Goal: Ask a question: Seek information or help from site administrators or community

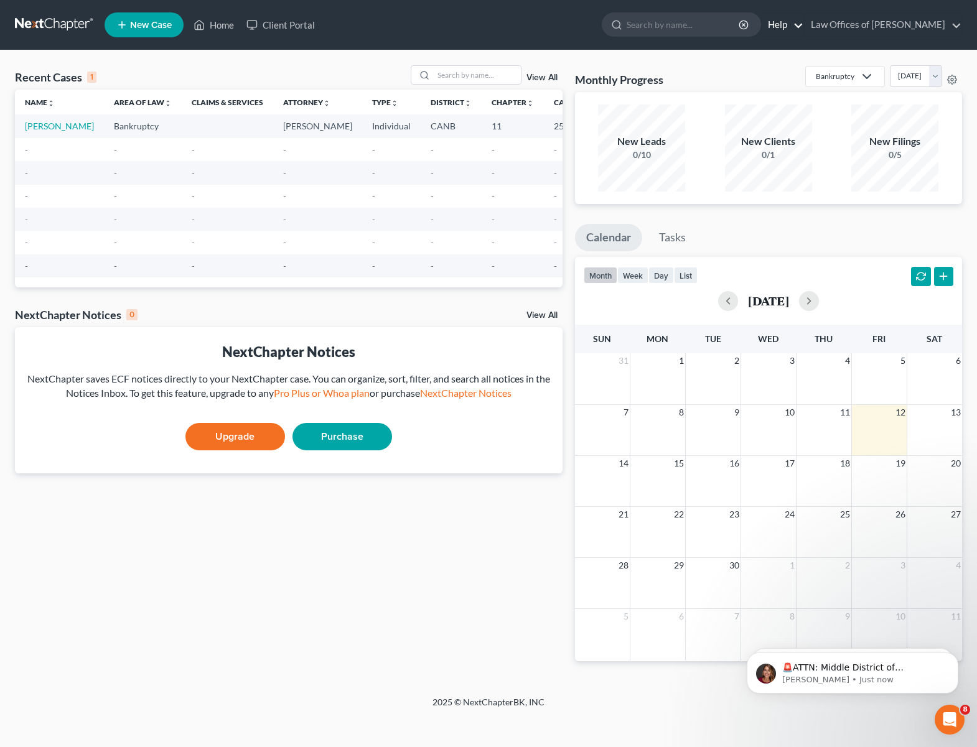
click at [797, 25] on link "Help" at bounding box center [783, 25] width 42 height 22
click at [753, 53] on link "Help Center" at bounding box center [753, 51] width 99 height 21
click at [943, 709] on icon "Open Intercom Messenger" at bounding box center [948, 718] width 21 height 21
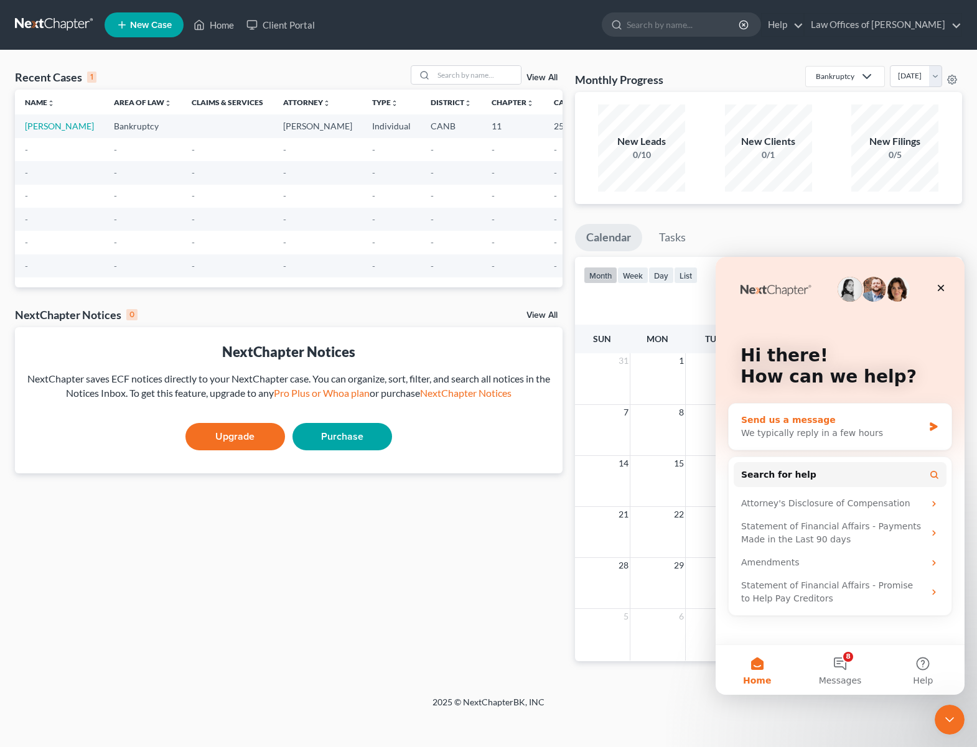
click at [924, 424] on div "Send us a message We typically reply in a few hours" at bounding box center [840, 427] width 223 height 46
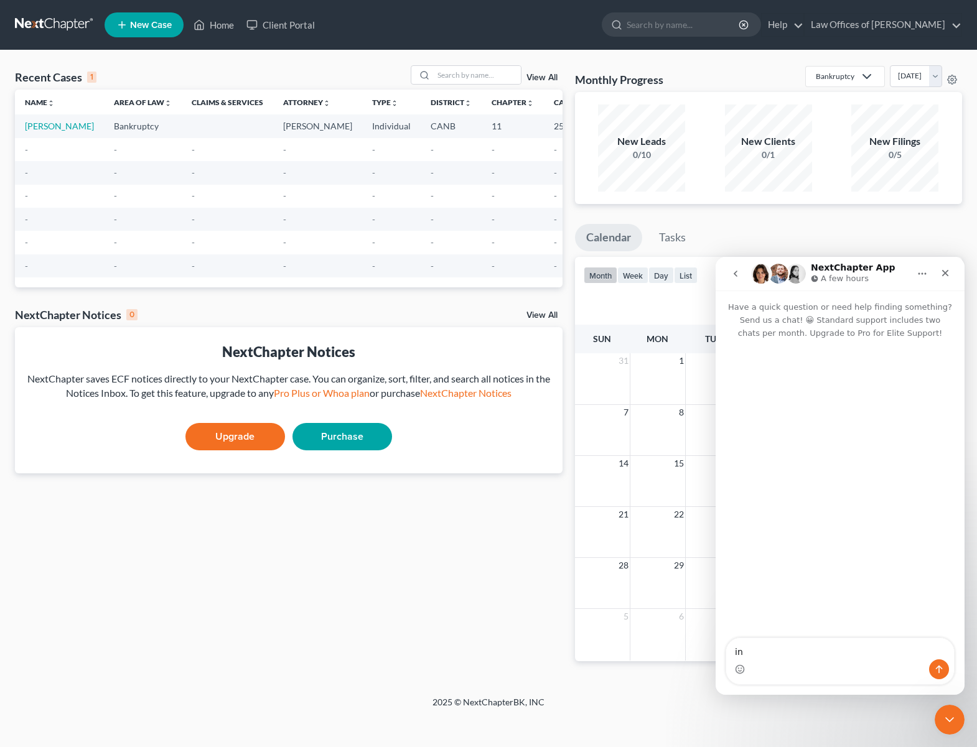
type textarea "i"
type textarea "i need help using my next chapter data to create a chapter 11 plan. my case is …"
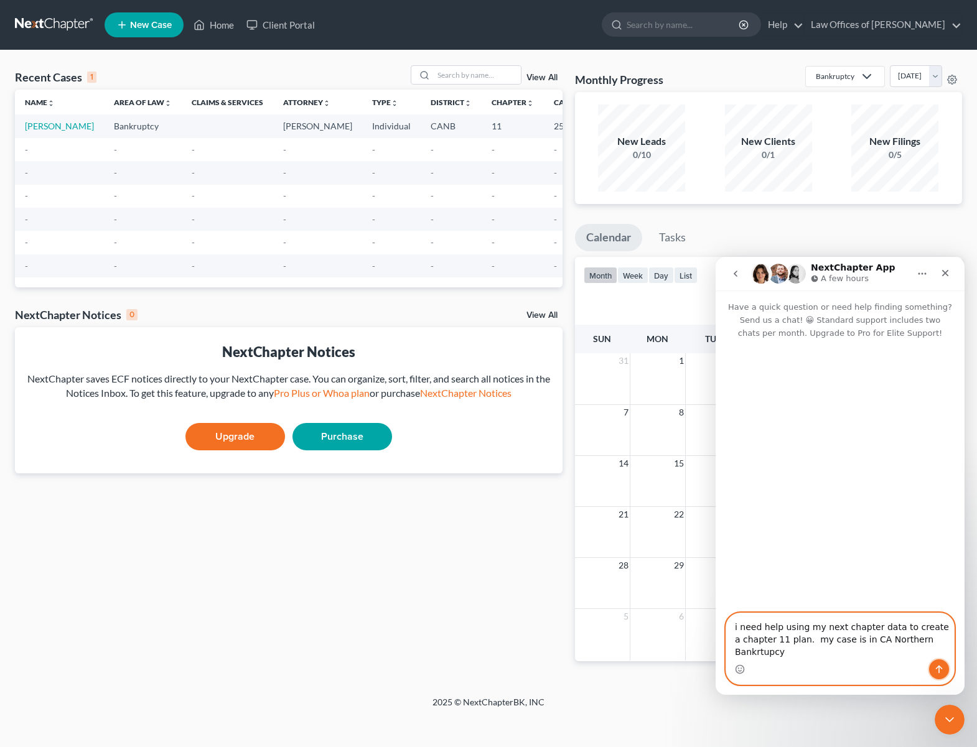
click at [940, 665] on icon "Send a message…" at bounding box center [939, 669] width 10 height 10
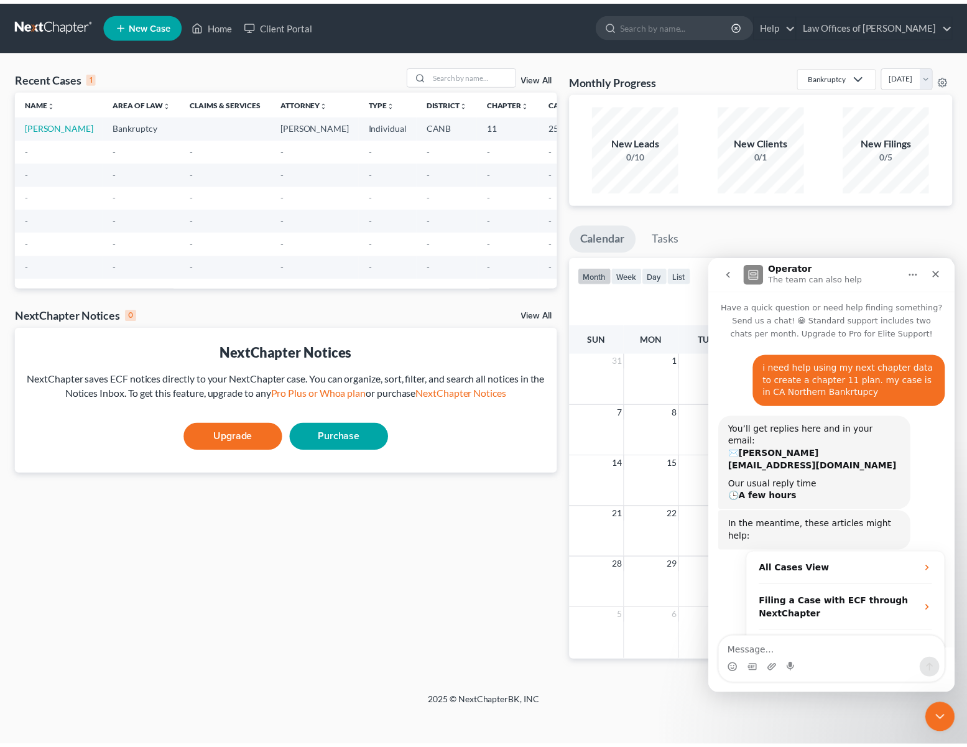
scroll to position [35, 0]
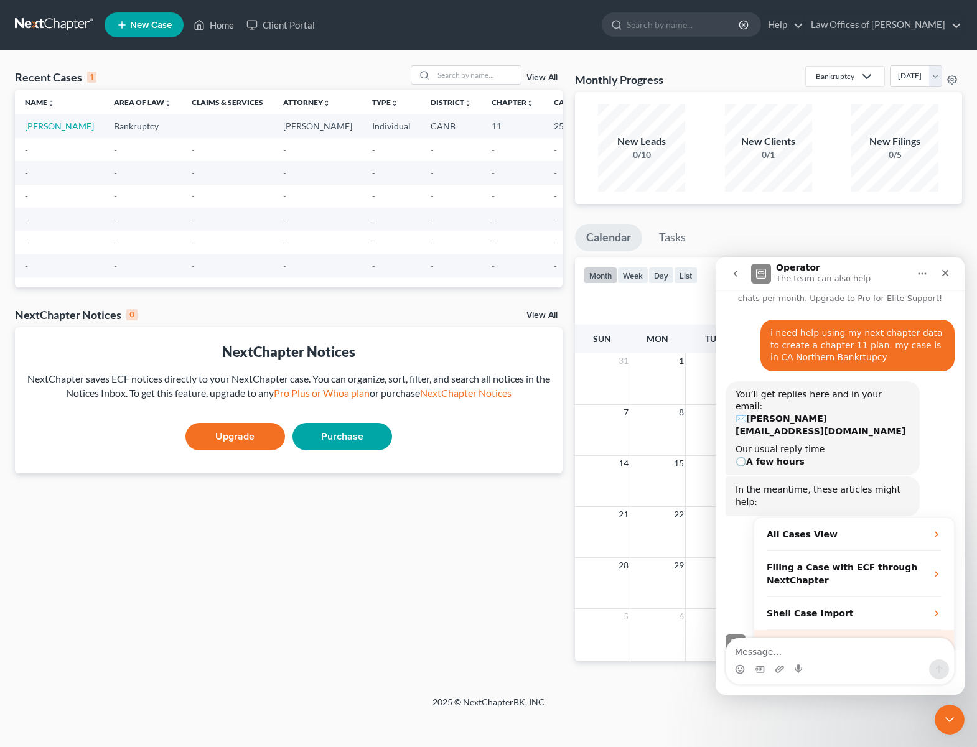
click at [839, 640] on span "More in the Help Center" at bounding box center [860, 645] width 118 height 11
click at [39, 129] on link "[PERSON_NAME]" at bounding box center [59, 126] width 69 height 11
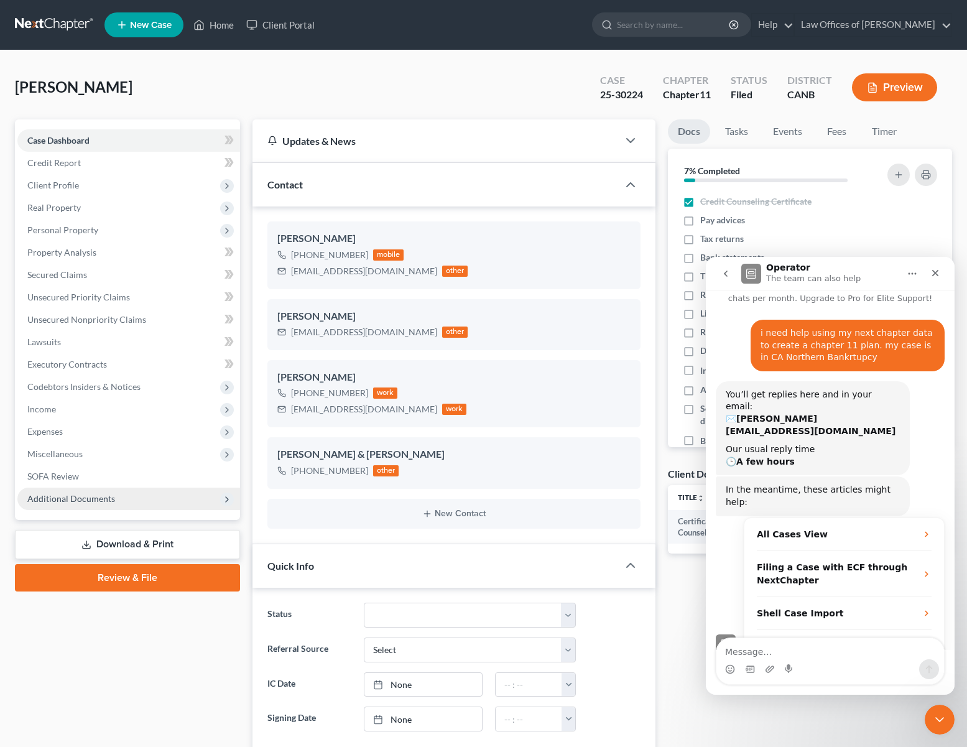
click at [72, 500] on span "Additional Documents" at bounding box center [71, 498] width 88 height 11
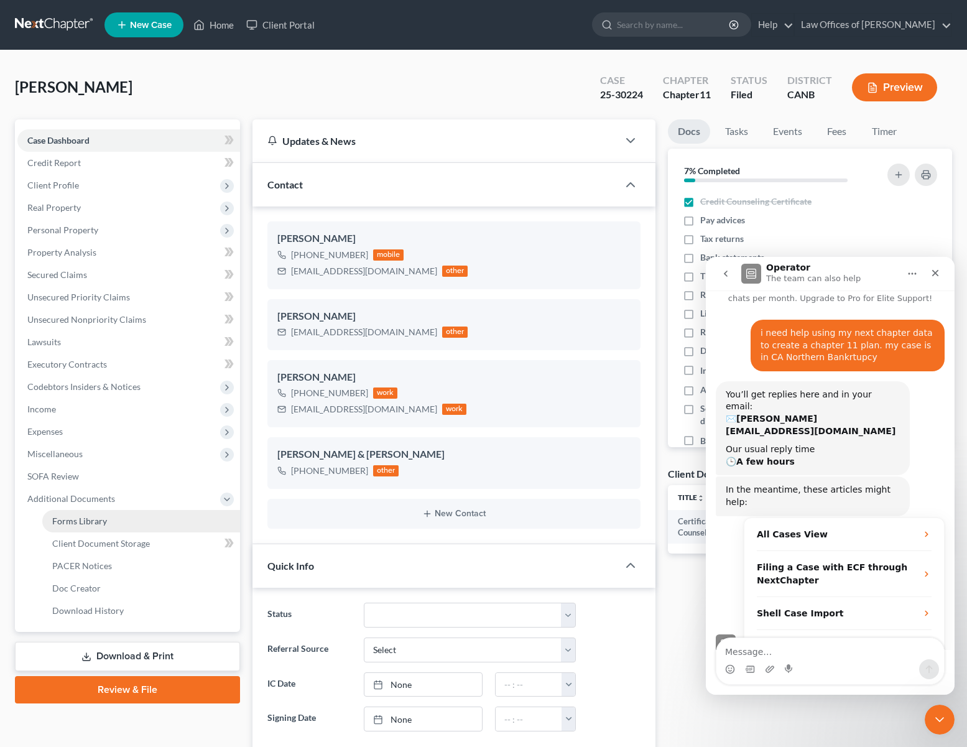
click at [80, 523] on span "Forms Library" at bounding box center [79, 521] width 55 height 11
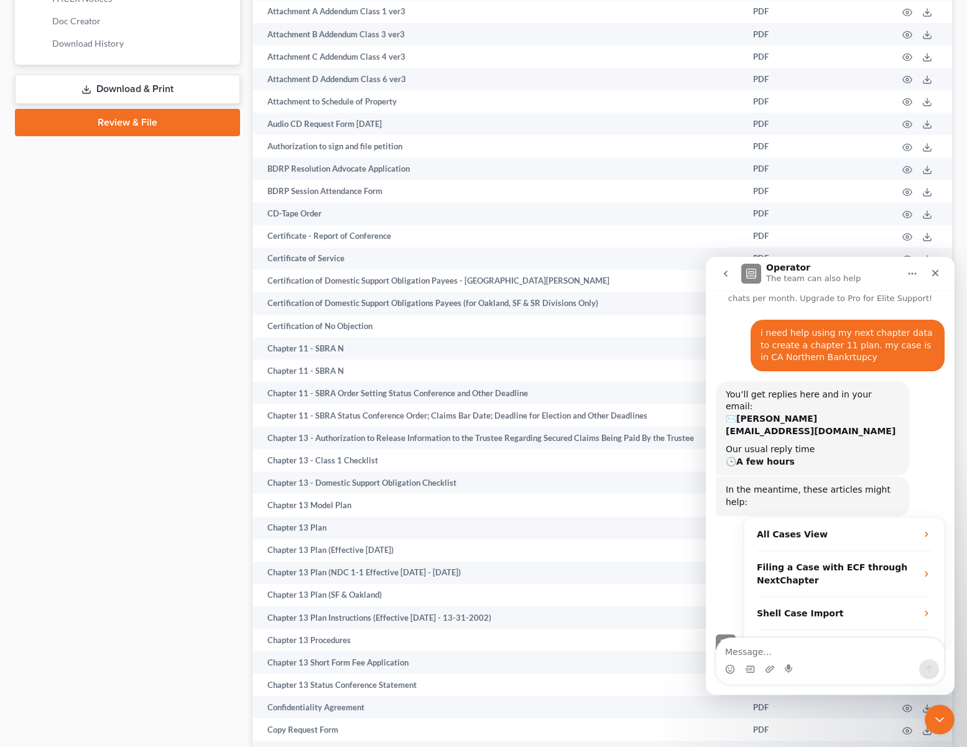
scroll to position [17, 0]
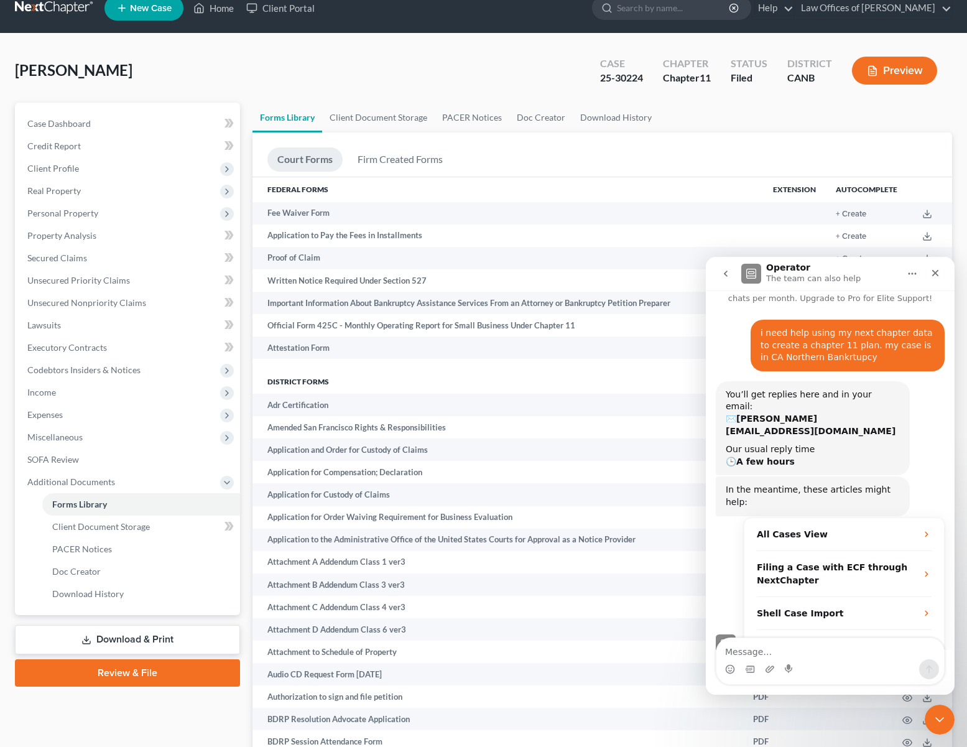
click at [518, 149] on ul "Court Forms Firm Created Forms" at bounding box center [603, 161] width 670 height 29
click at [482, 170] on ul "Court Forms Firm Created Forms" at bounding box center [603, 161] width 670 height 29
click at [535, 171] on ul "Court Forms Firm Created Forms" at bounding box center [603, 161] width 670 height 29
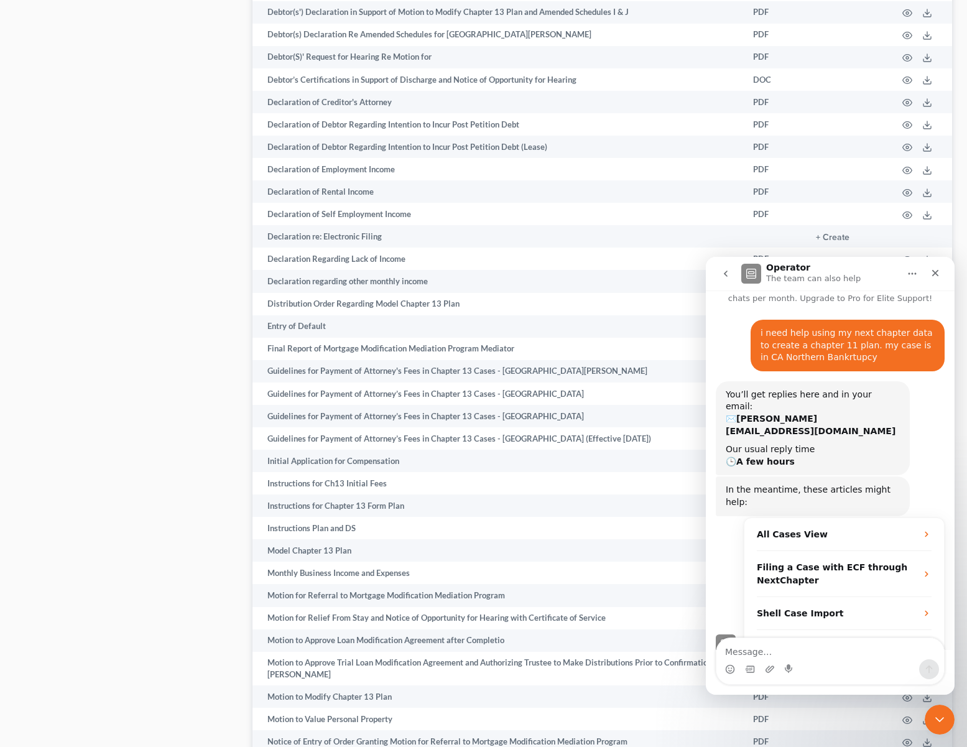
scroll to position [1446, 0]
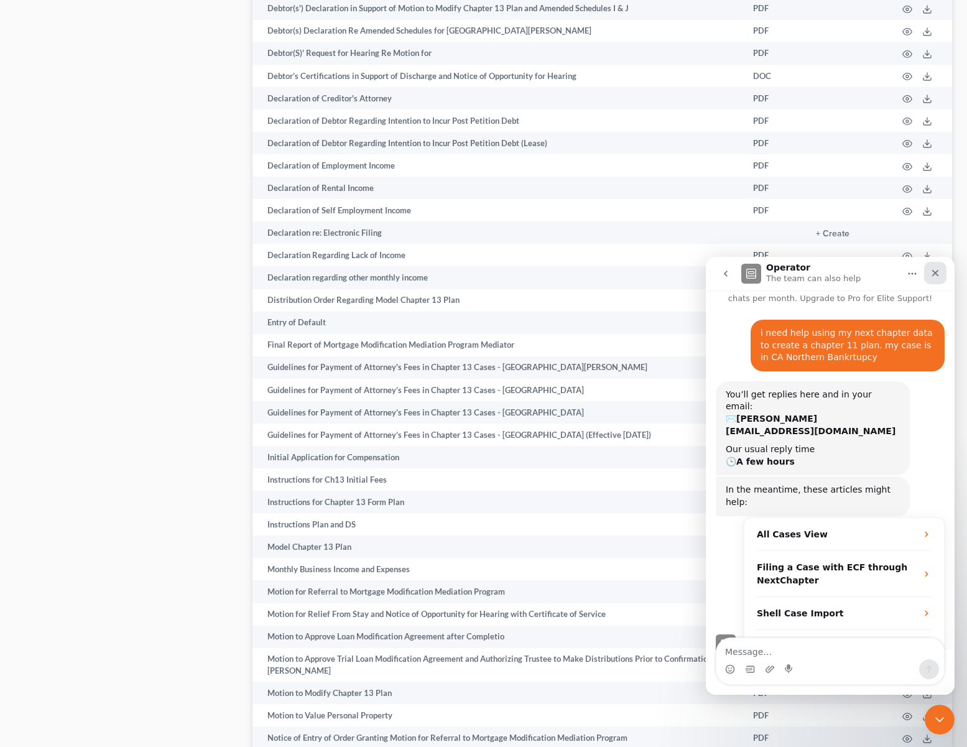
click at [933, 270] on icon "Close" at bounding box center [936, 273] width 7 height 7
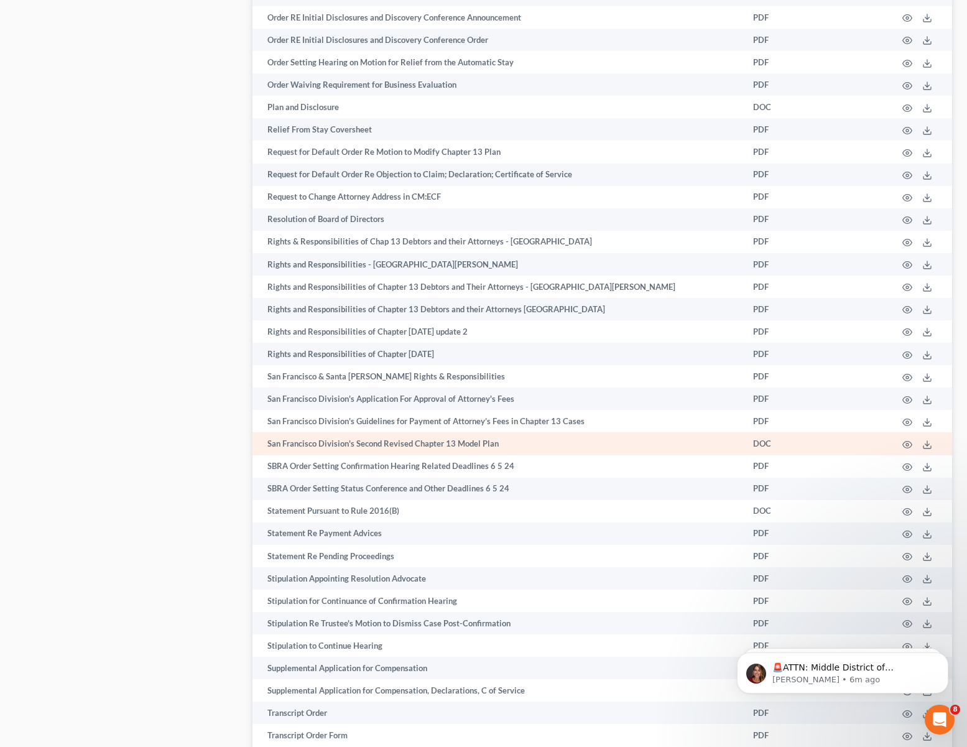
scroll to position [2754, 0]
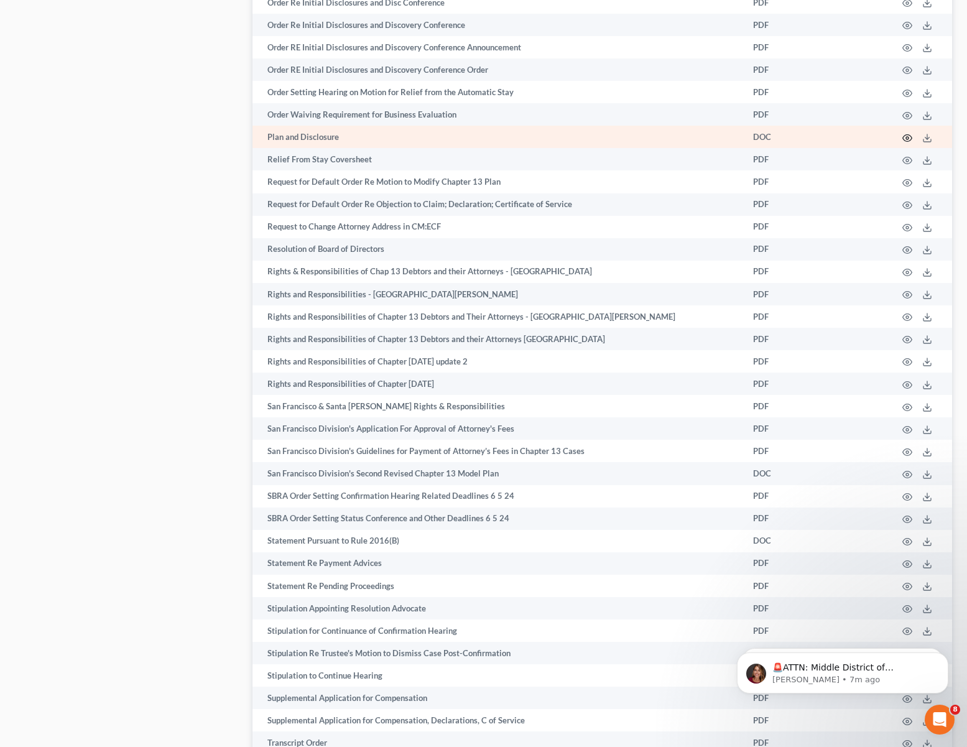
click at [908, 138] on icon "button" at bounding box center [908, 138] width 10 height 10
click at [928, 133] on icon at bounding box center [928, 138] width 10 height 10
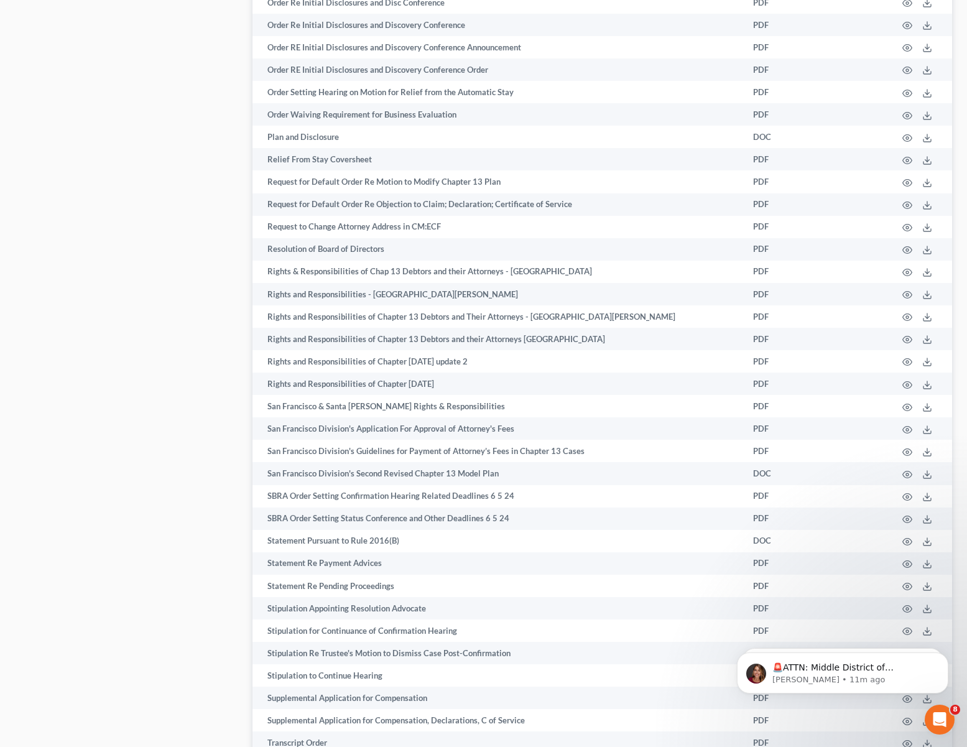
drag, startPoint x: 108, startPoint y: 50, endPoint x: 12, endPoint y: 3, distance: 106.6
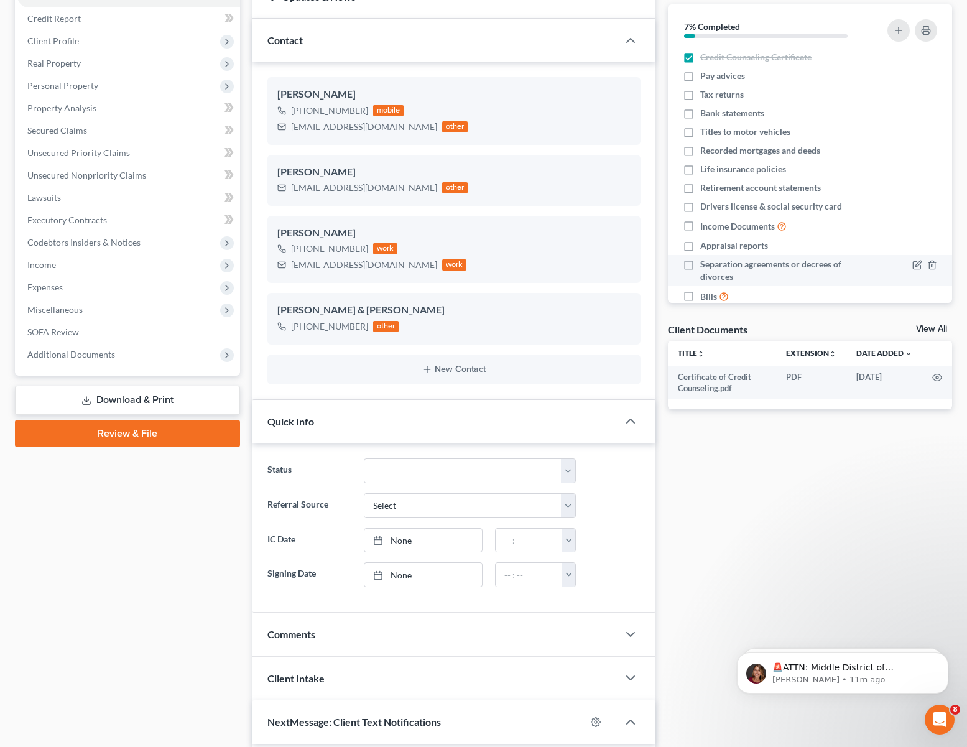
scroll to position [120, 0]
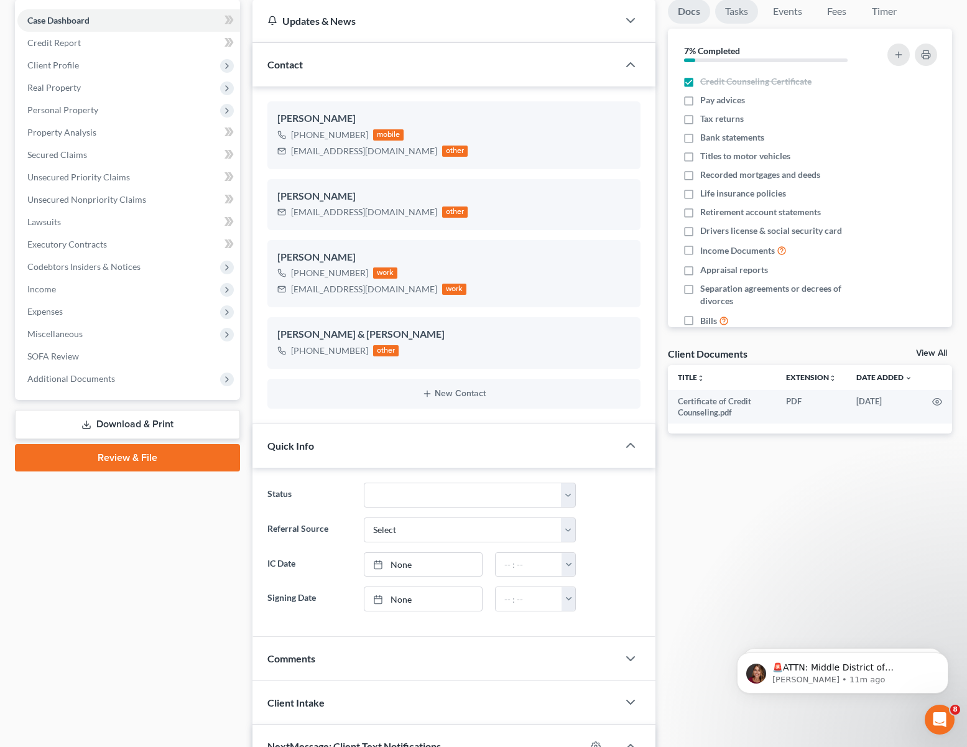
click at [744, 13] on link "Tasks" at bounding box center [736, 11] width 43 height 24
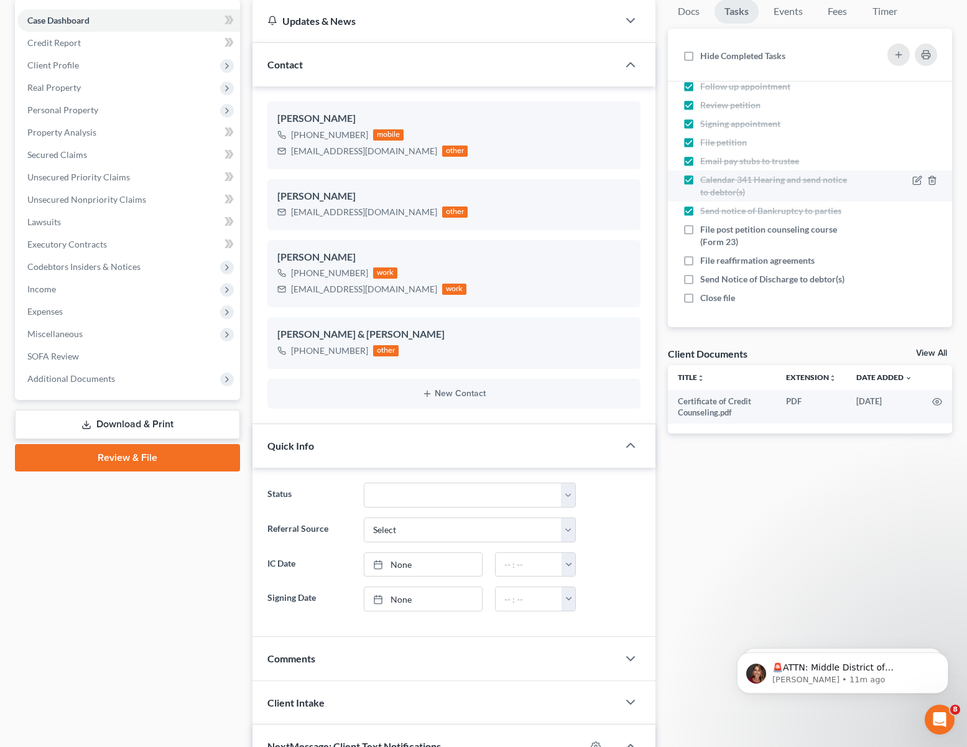
scroll to position [0, 0]
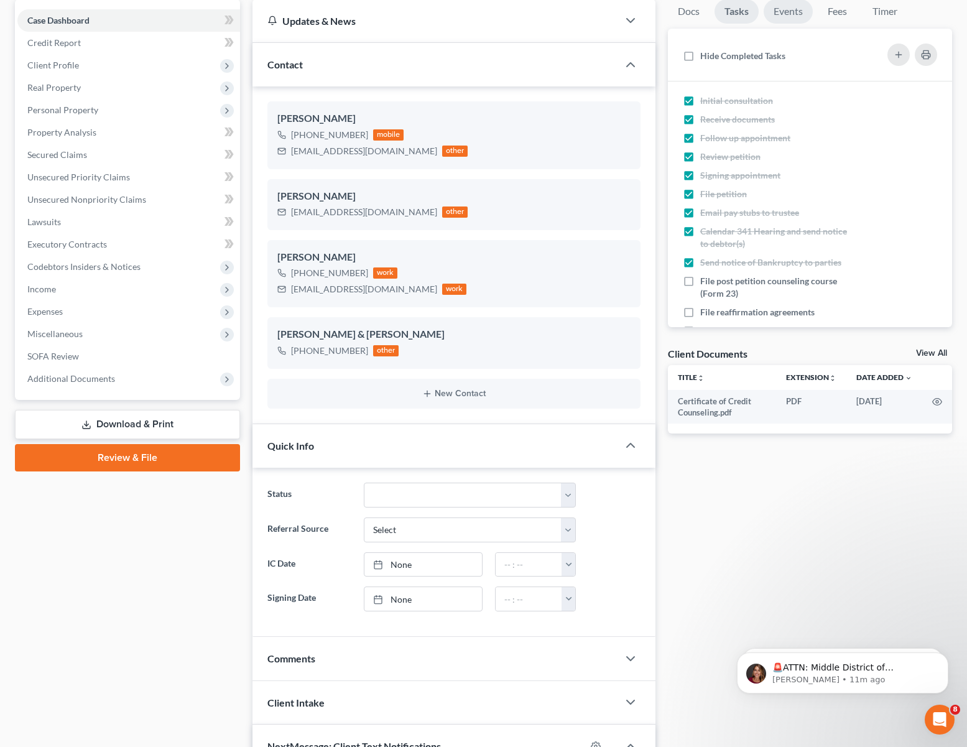
click at [794, 12] on link "Events" at bounding box center [788, 11] width 49 height 24
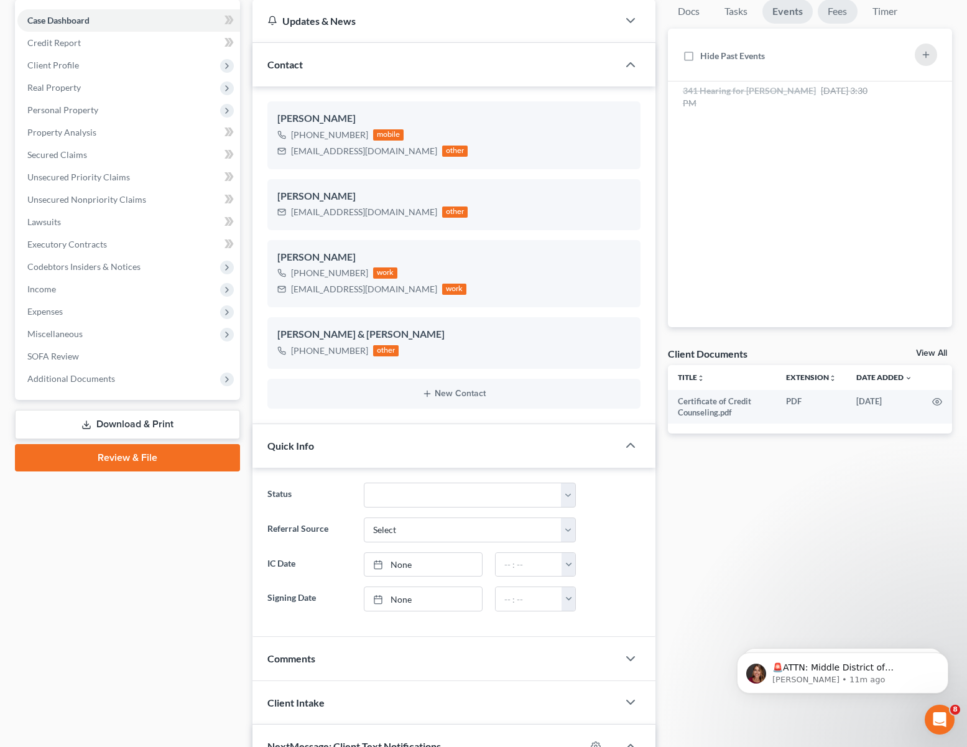
click at [843, 13] on link "Fees" at bounding box center [838, 11] width 40 height 24
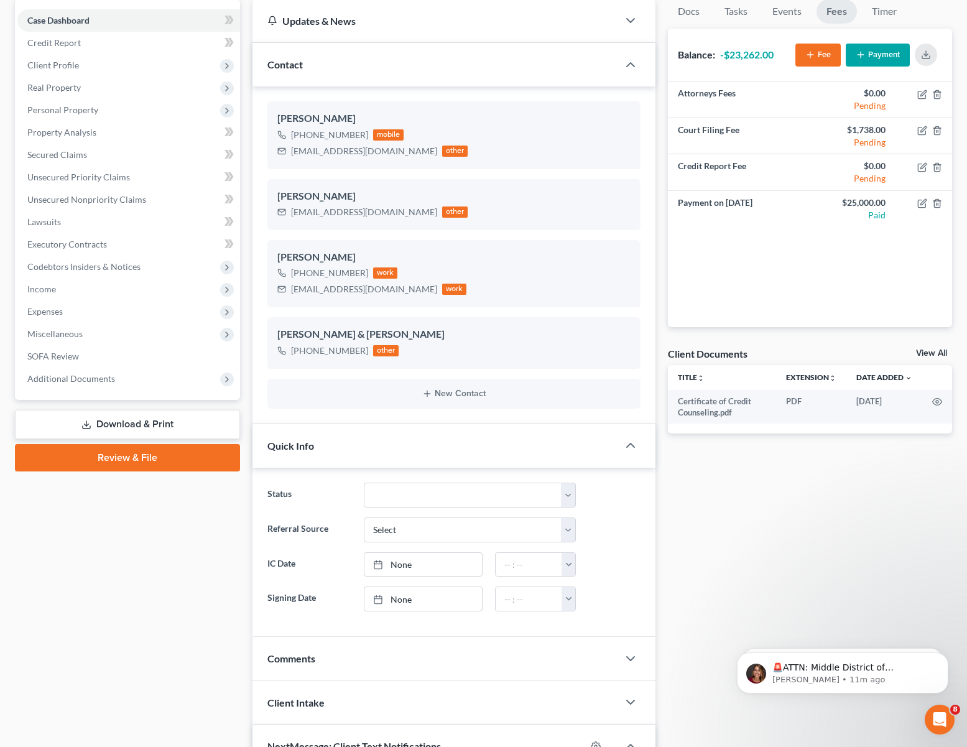
click at [734, 286] on div "Attorneys Fees $0.00 Pending Court Filing Fee $1,738.00 Pending Credit Report F…" at bounding box center [810, 204] width 284 height 245
click at [70, 333] on span "Miscellaneous" at bounding box center [54, 334] width 55 height 11
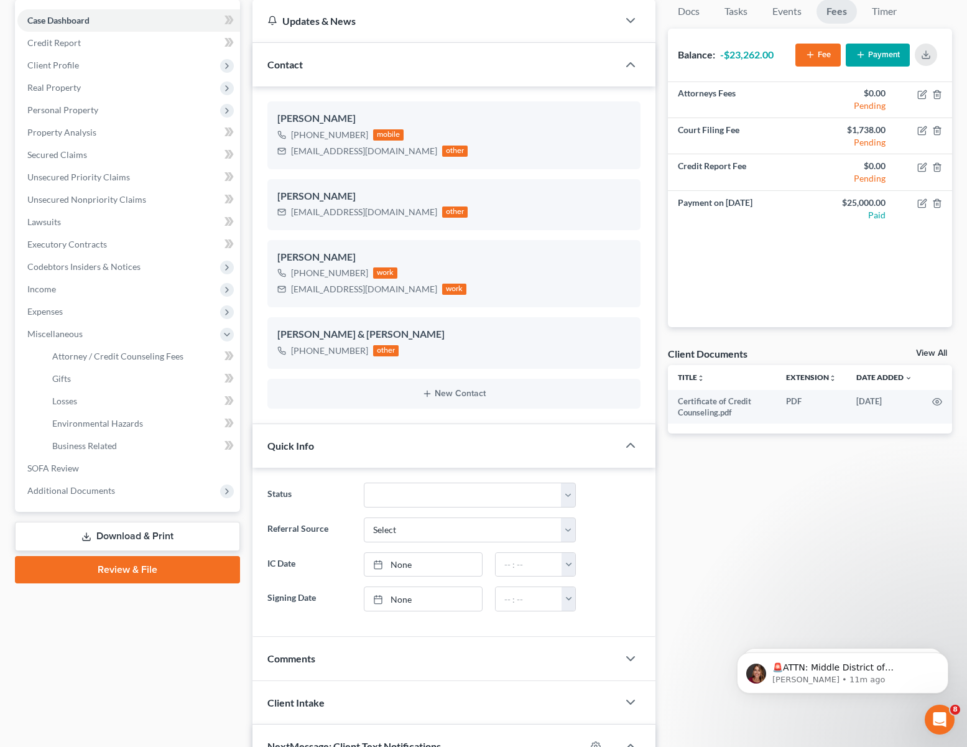
click at [128, 669] on div "Case Dashboard Payments Invoices Payments Payments Credit Report Client Profile" at bounding box center [128, 443] width 238 height 888
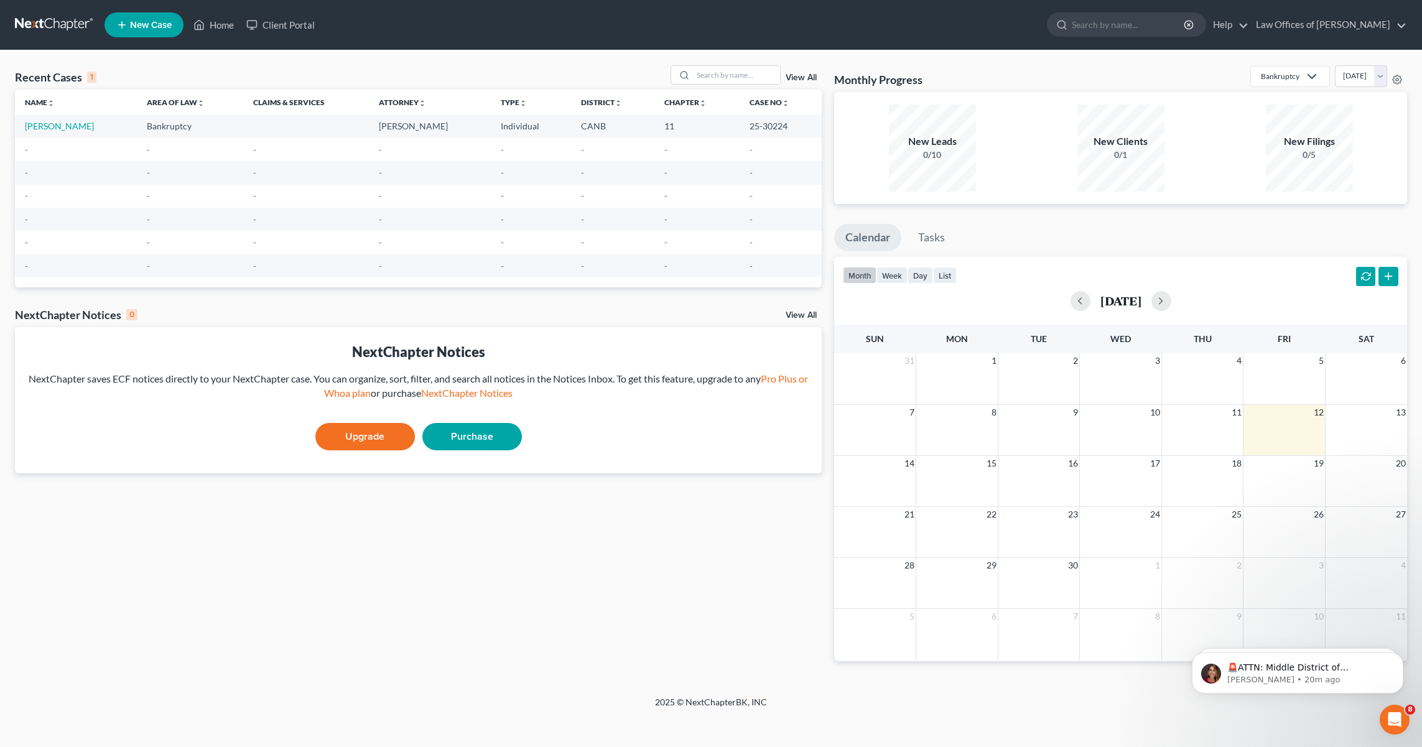
click at [54, 132] on td "[PERSON_NAME]" at bounding box center [76, 125] width 122 height 23
click at [55, 125] on link "[PERSON_NAME]" at bounding box center [59, 126] width 69 height 11
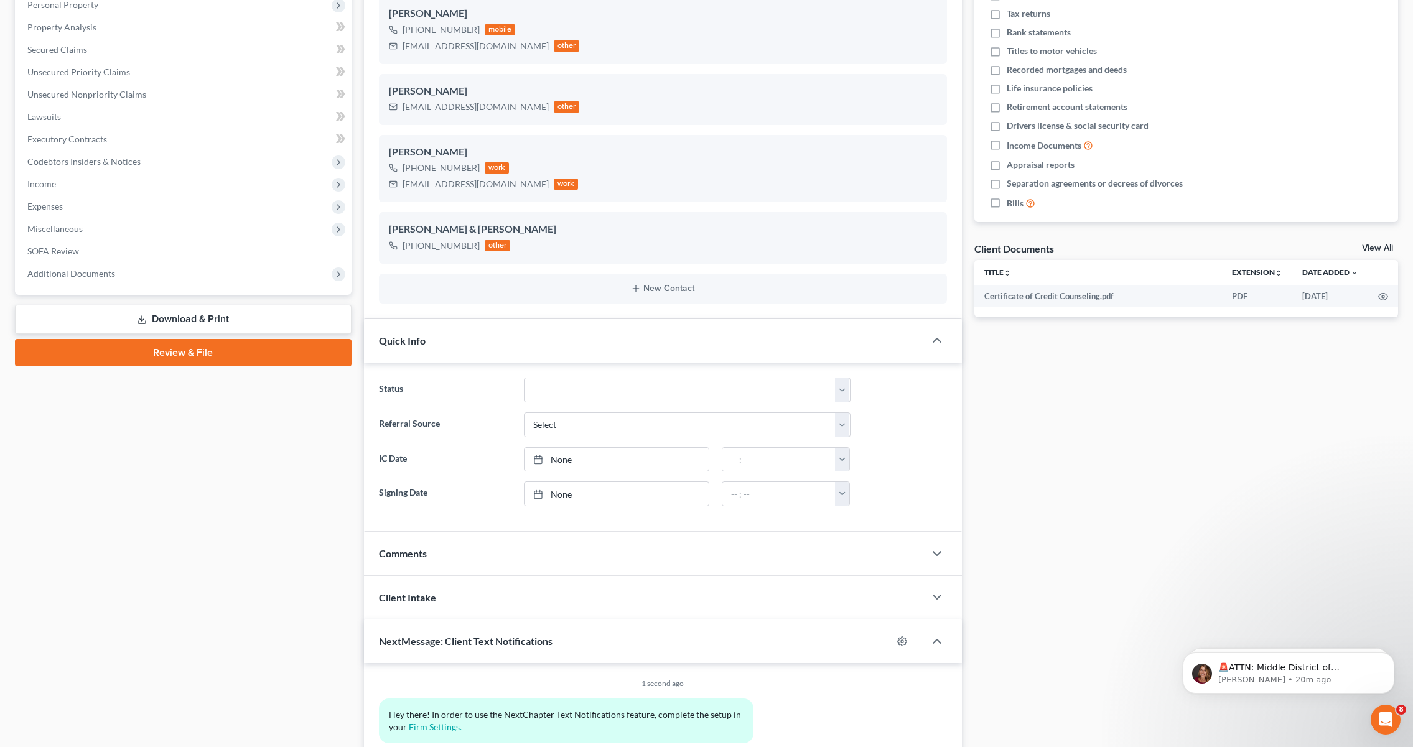
scroll to position [170, 0]
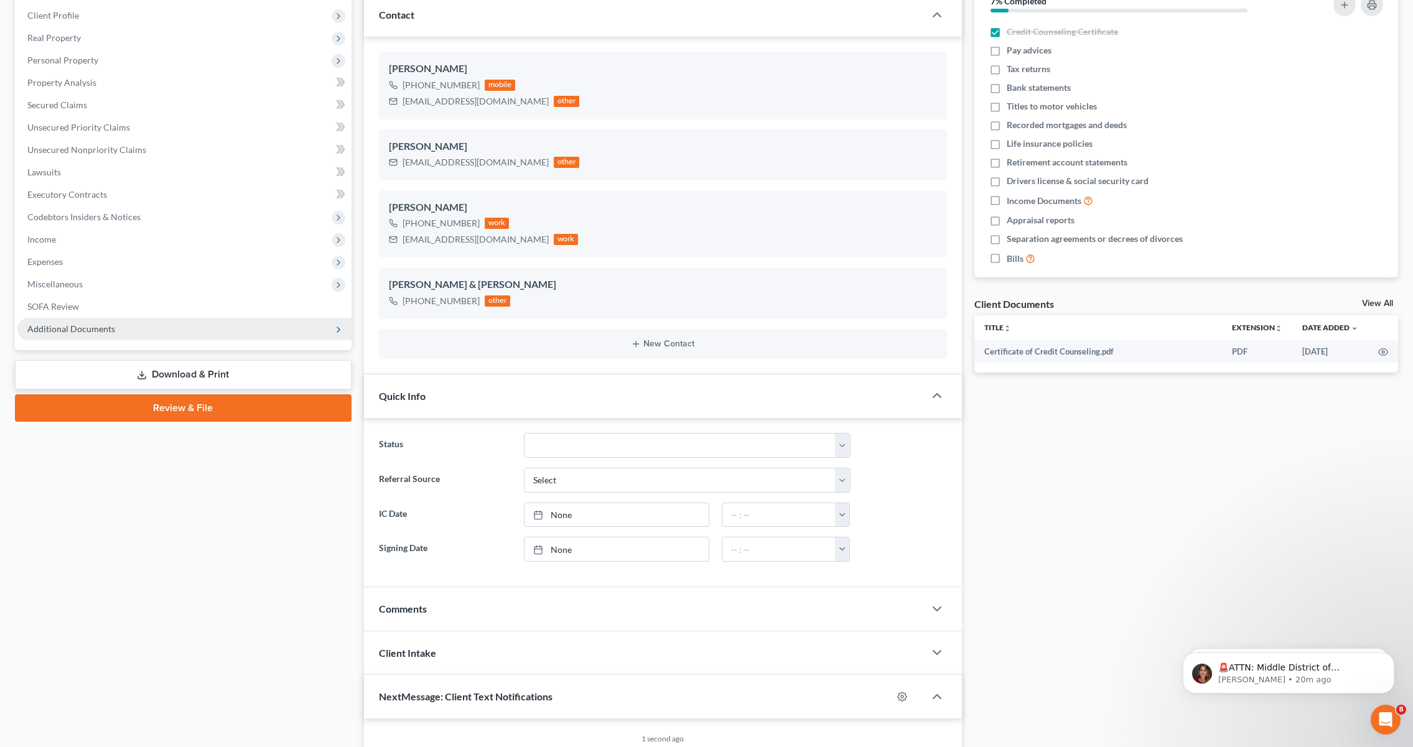
click at [98, 331] on span "Additional Documents" at bounding box center [71, 329] width 88 height 11
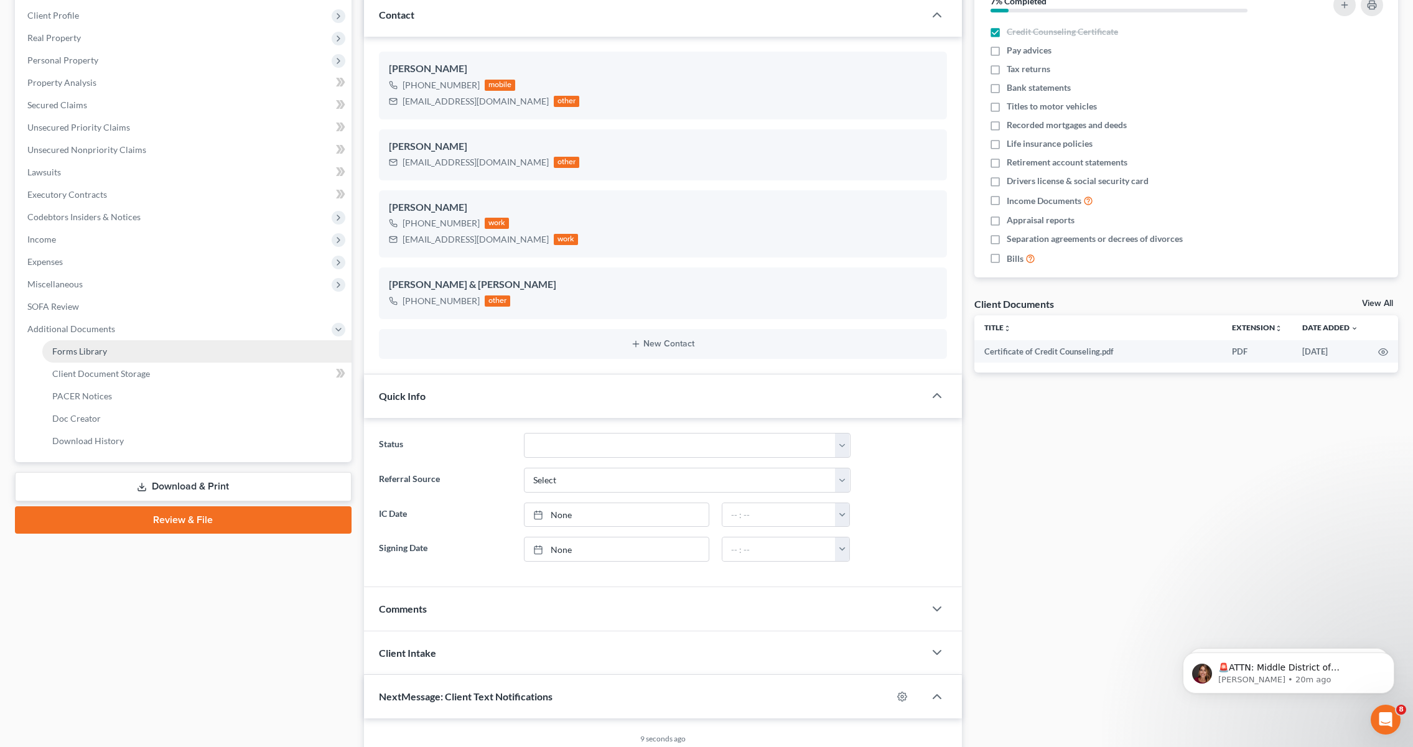
click at [96, 350] on span "Forms Library" at bounding box center [79, 351] width 55 height 11
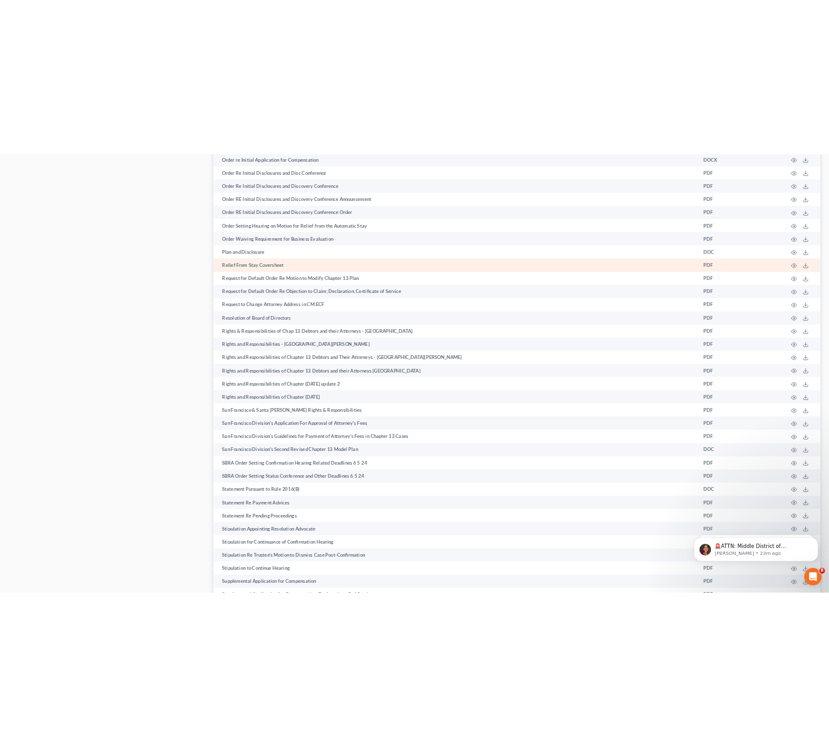
scroll to position [2669, 0]
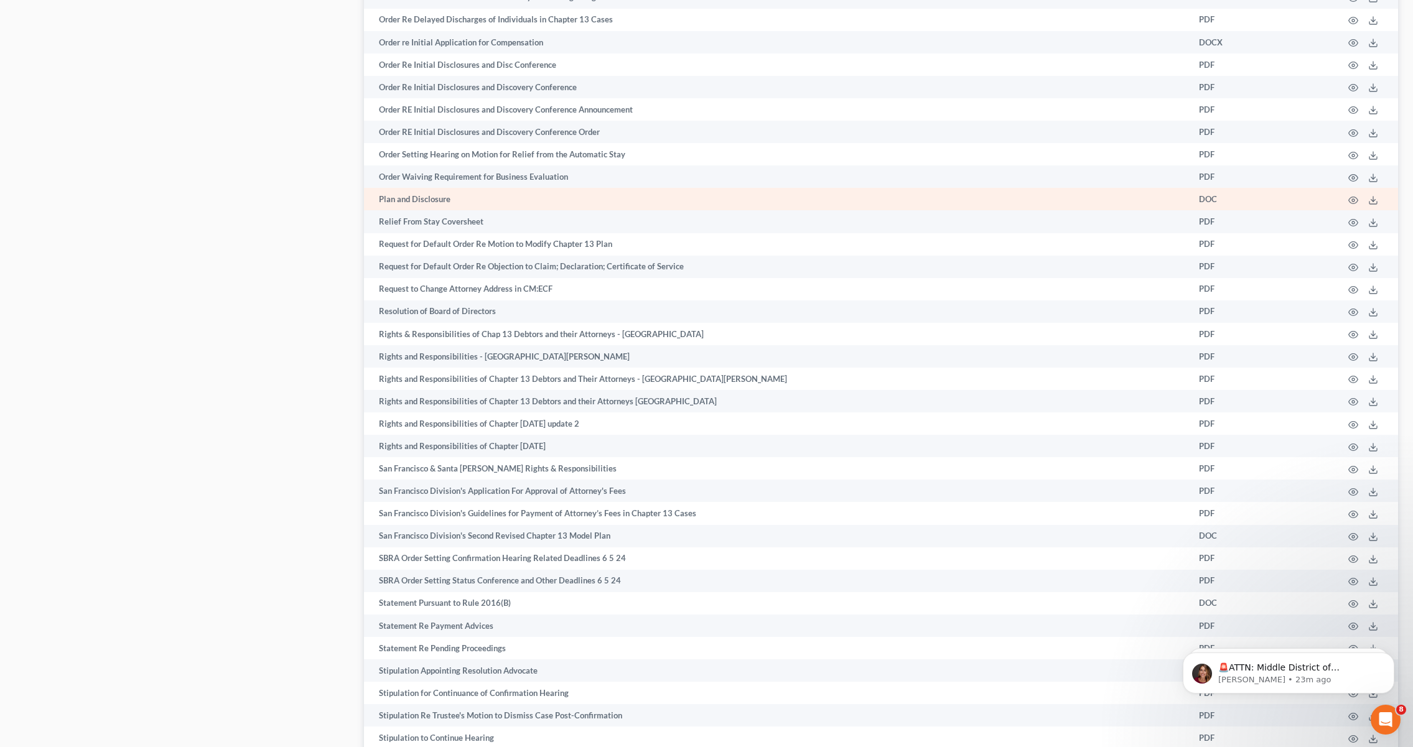
click at [468, 198] on td "Plan and Disclosure" at bounding box center [776, 199] width 825 height 22
click at [527, 197] on td "Plan and Disclosure" at bounding box center [776, 199] width 825 height 22
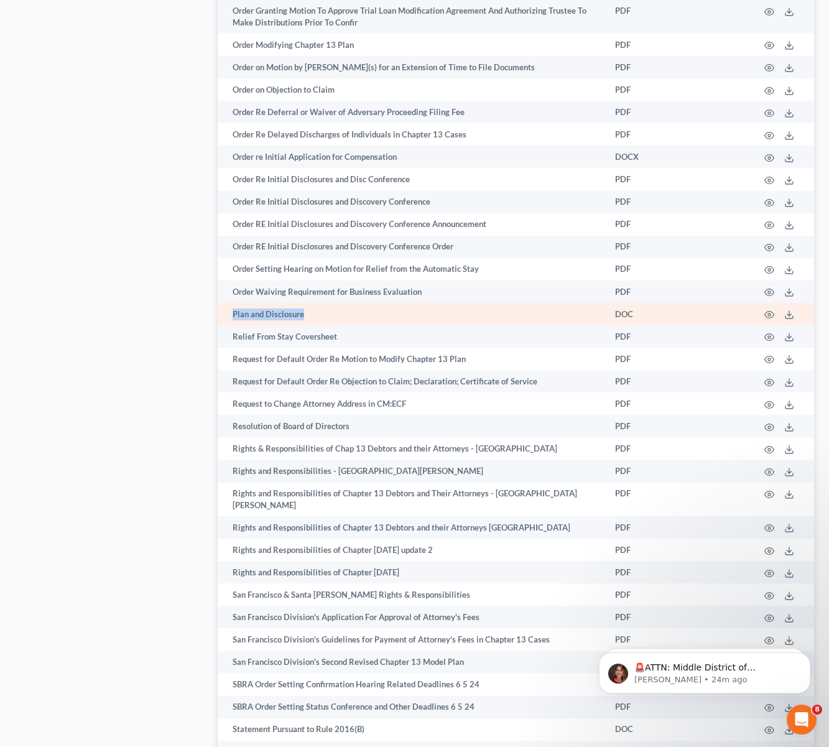
drag, startPoint x: 324, startPoint y: 305, endPoint x: 226, endPoint y: 306, distance: 97.7
click at [226, 306] on td "Plan and Disclosure" at bounding box center [412, 314] width 388 height 22
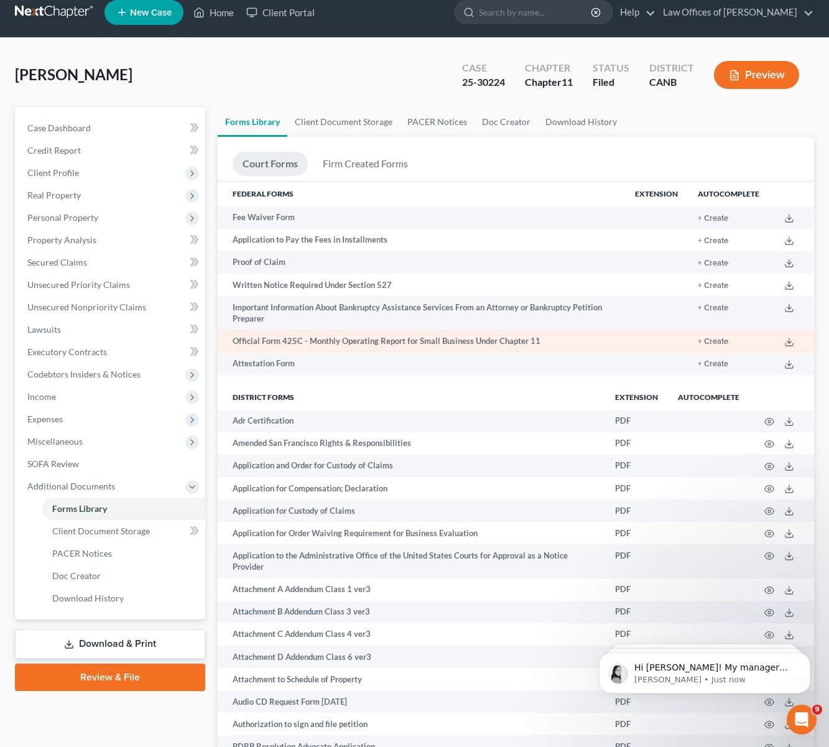
scroll to position [0, 0]
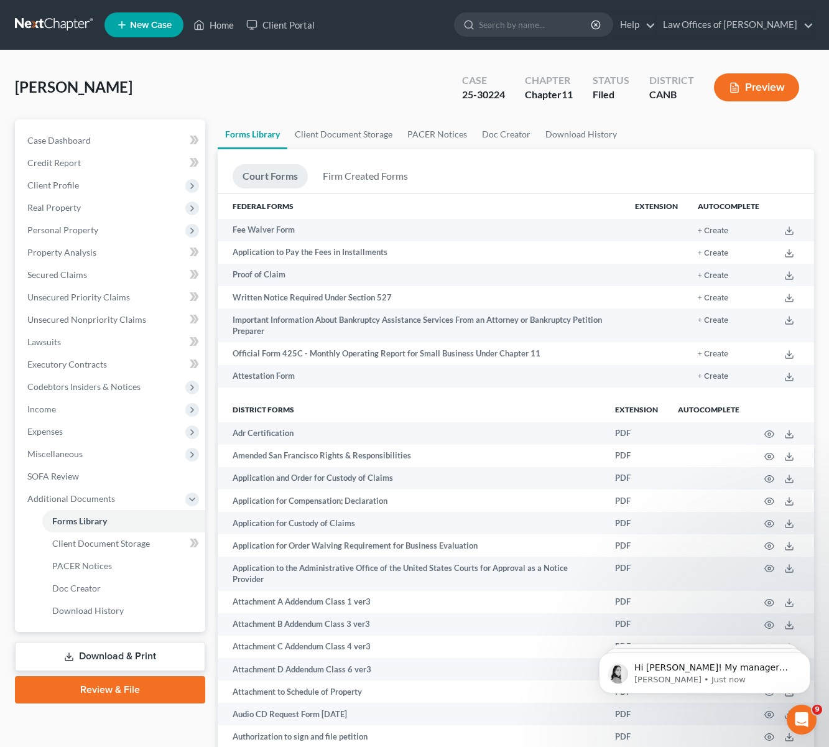
click at [686, 116] on div "Flores, Rafael Upgraded Case 25-30224 Chapter Chapter 11 Status Filed District …" at bounding box center [414, 92] width 799 height 54
click at [500, 131] on link "Doc Creator" at bounding box center [506, 134] width 63 height 30
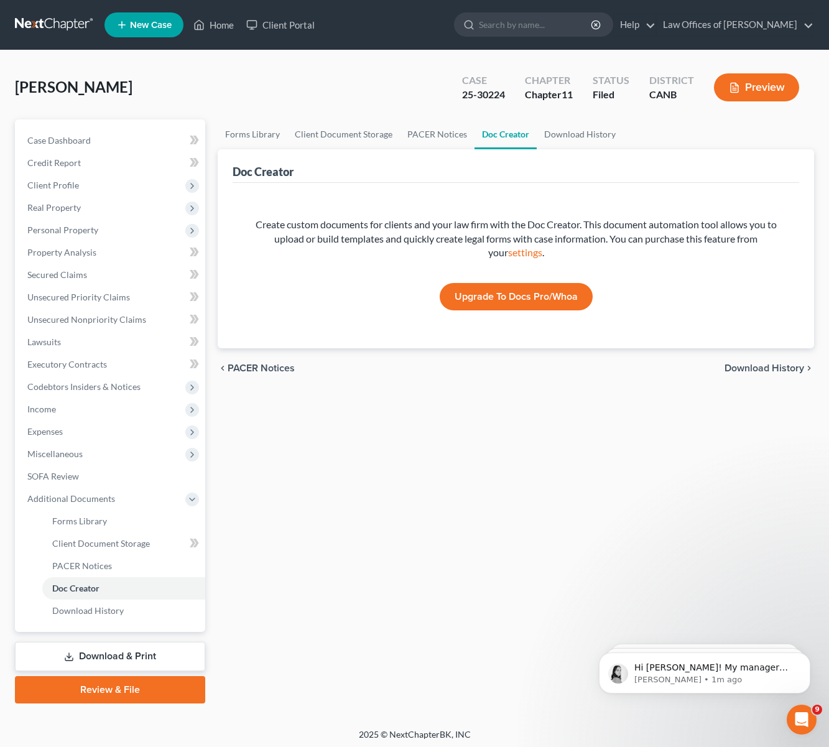
click at [397, 406] on div "Forms Library Client Document Storage PACER Notices Doc Creator Download Histor…" at bounding box center [516, 411] width 609 height 584
click at [261, 137] on link "Forms Library" at bounding box center [253, 134] width 70 height 30
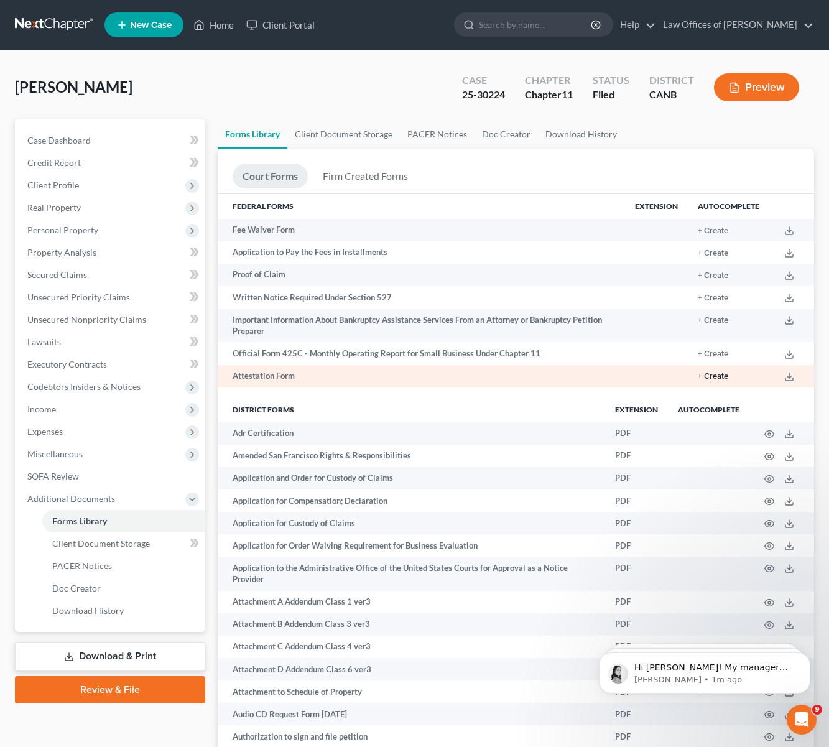
click at [722, 373] on button "+ Create" at bounding box center [713, 377] width 30 height 8
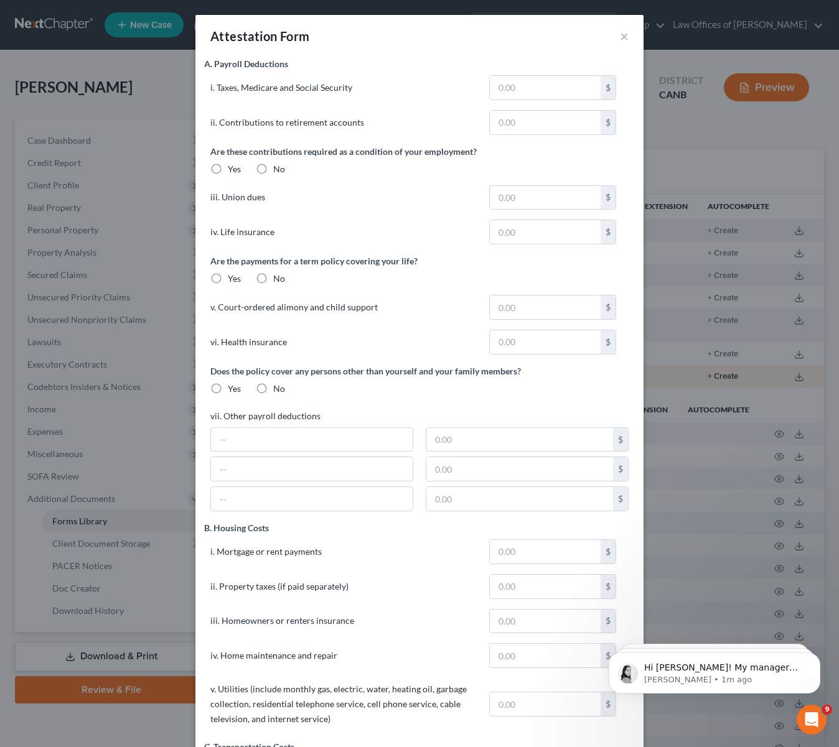
type input "4,510.62"
type input "2,921.16"
type input "126.00"
type input "1,278.00"
type input "2,780.46"
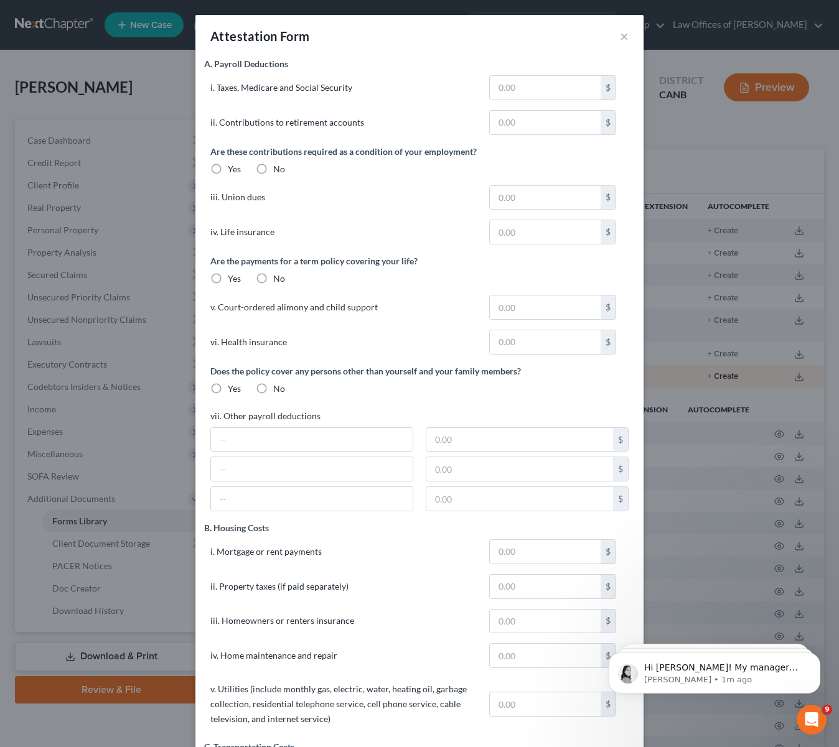
type input "576.00"
type input "265.00"
type input "379.00"
click at [620, 37] on button "×" at bounding box center [624, 36] width 9 height 15
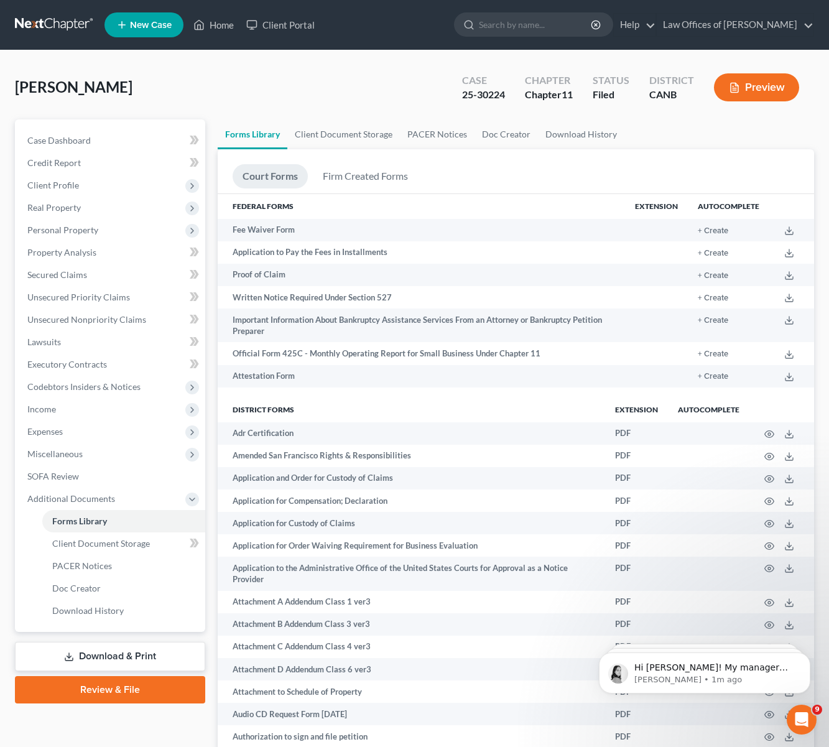
click at [340, 90] on div "Flores, Rafael Upgraded Case 25-30224 Chapter Chapter 11 Status Filed District …" at bounding box center [414, 92] width 799 height 54
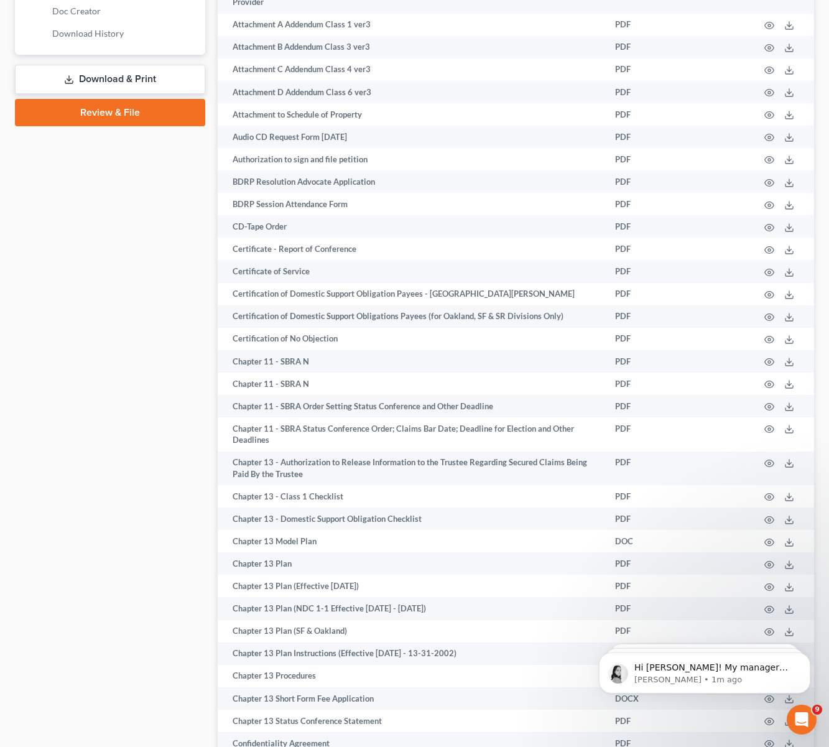
scroll to position [684, 0]
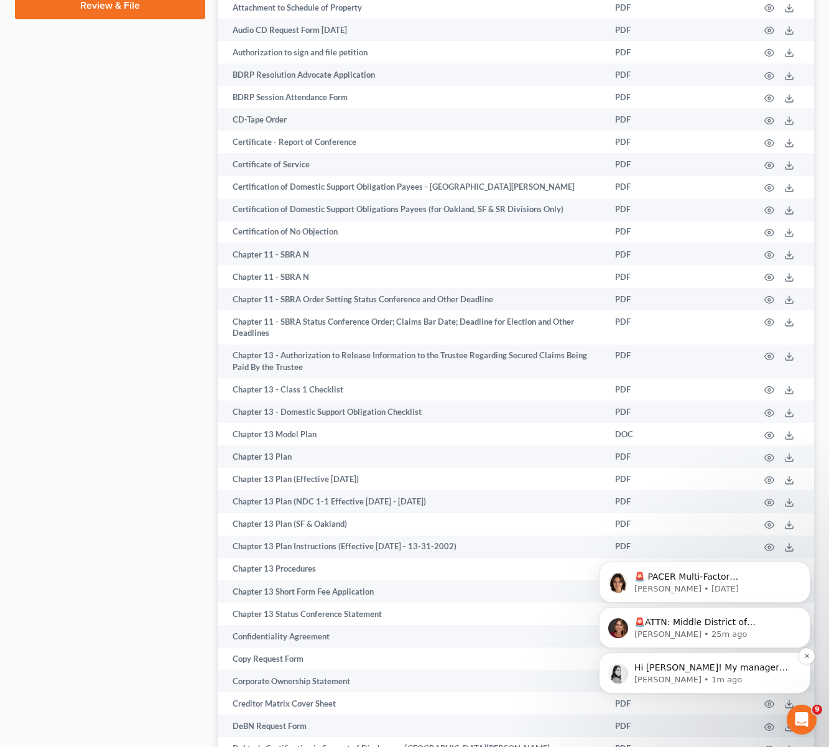
click at [703, 666] on p "Hi Ann! My manager actually just got back to me on this. We don't offer Chapter…" at bounding box center [715, 668] width 161 height 12
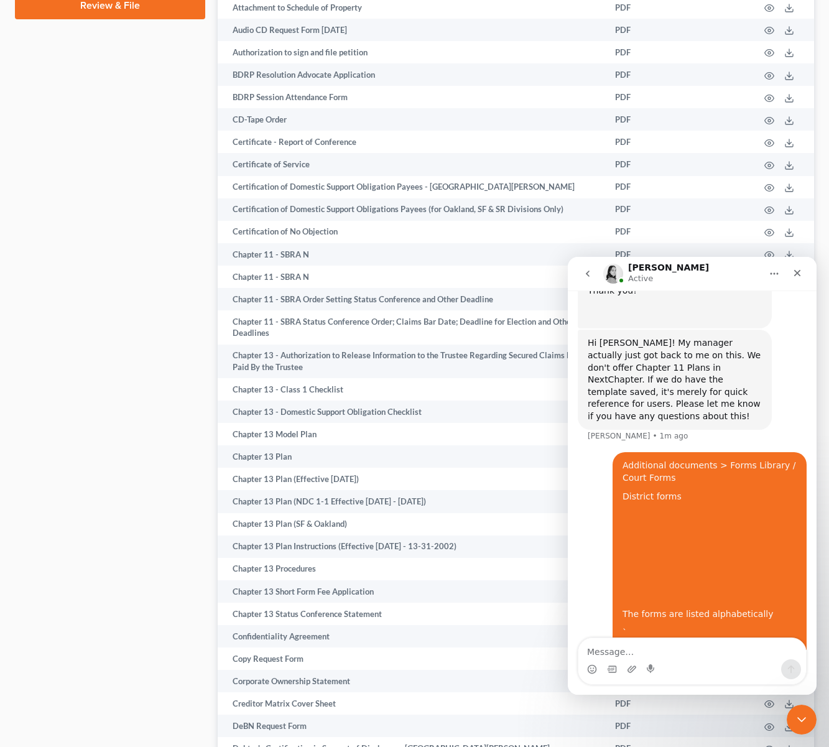
scroll to position [882, 0]
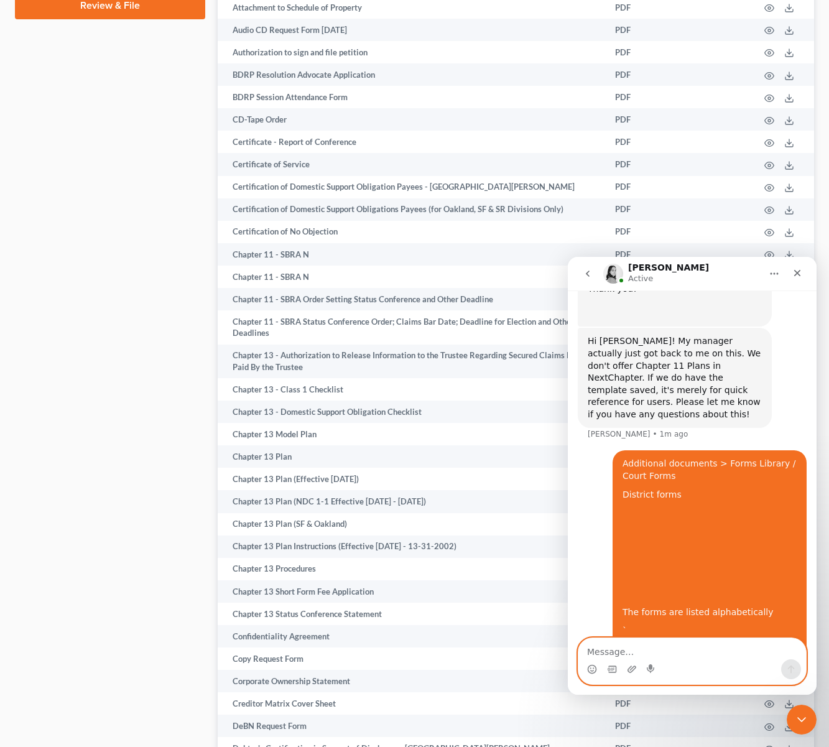
click at [637, 652] on textarea "Message…" at bounding box center [693, 648] width 228 height 21
type textarea "thanks."
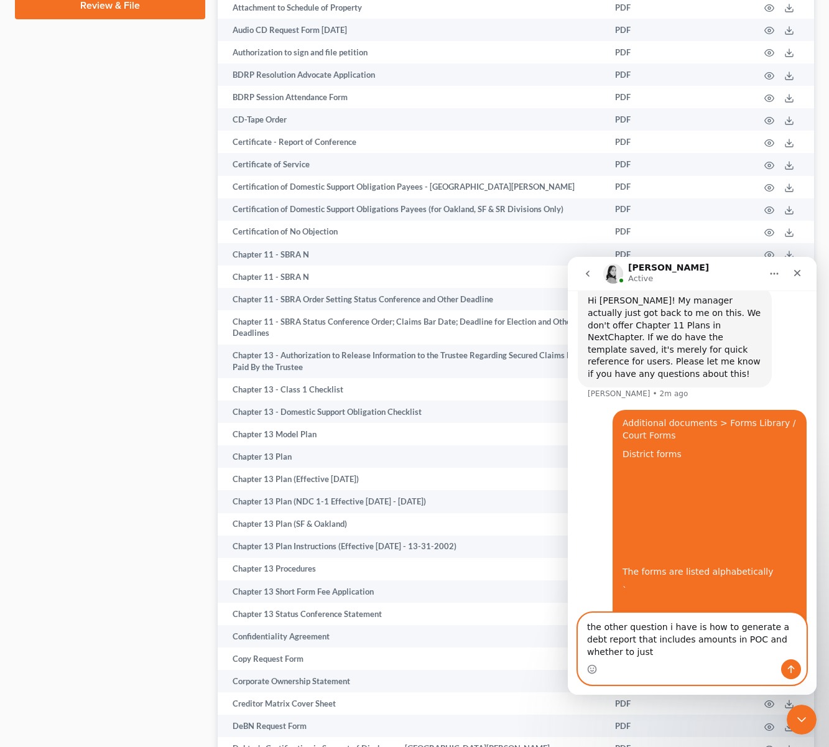
scroll to position [935, 0]
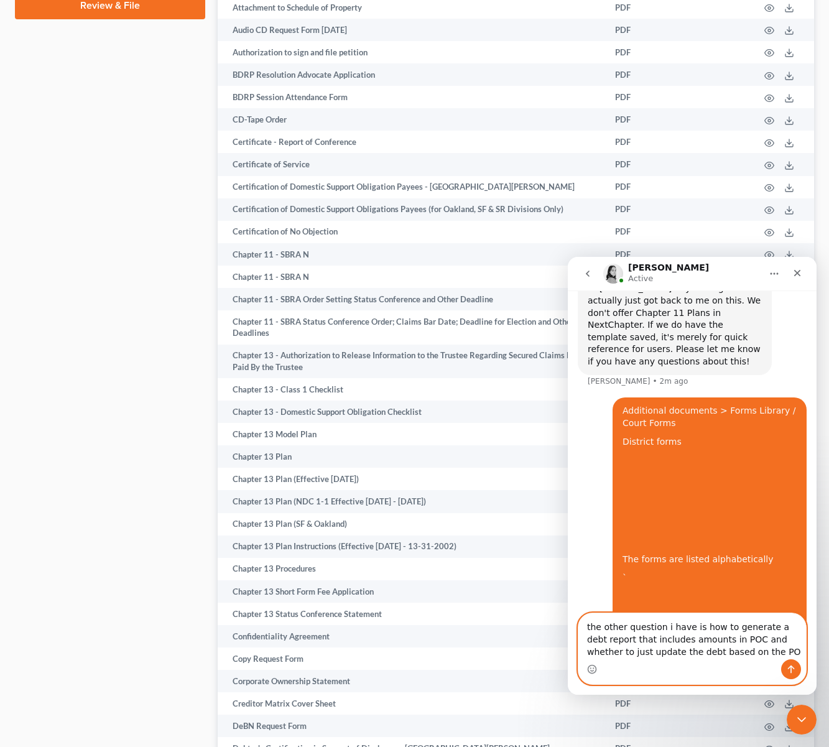
type textarea "the other question i have is how to generate a debt report that includes amount…"
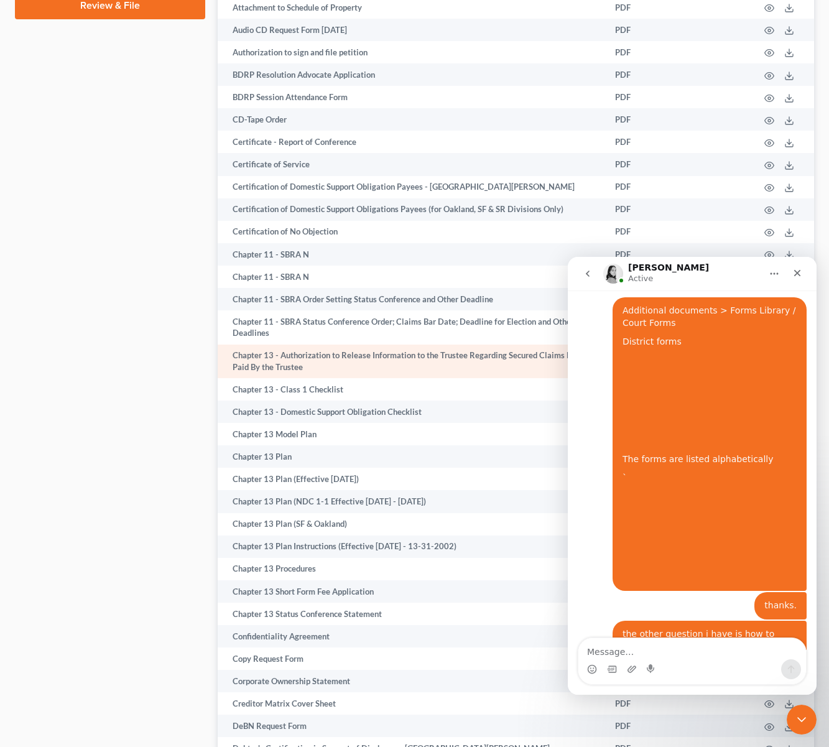
scroll to position [1025, 0]
